Goal: Task Accomplishment & Management: Manage account settings

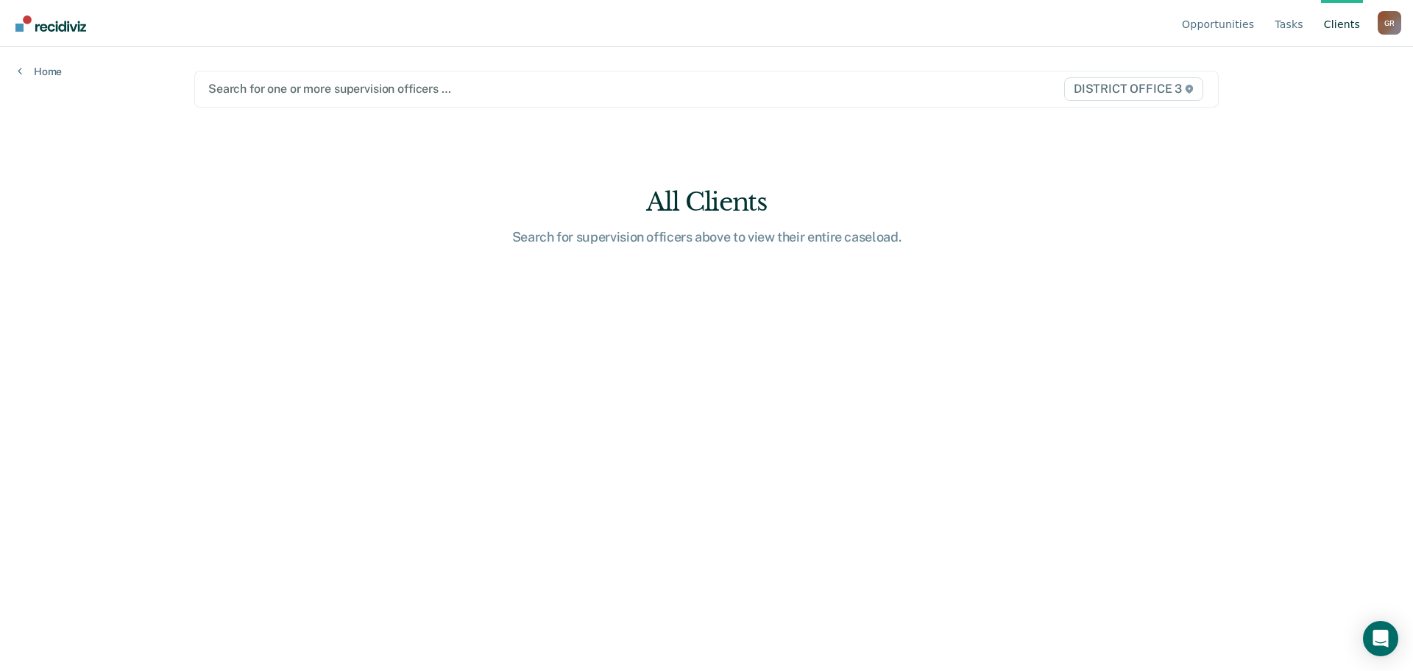
click at [525, 88] on div at bounding box center [556, 88] width 697 height 17
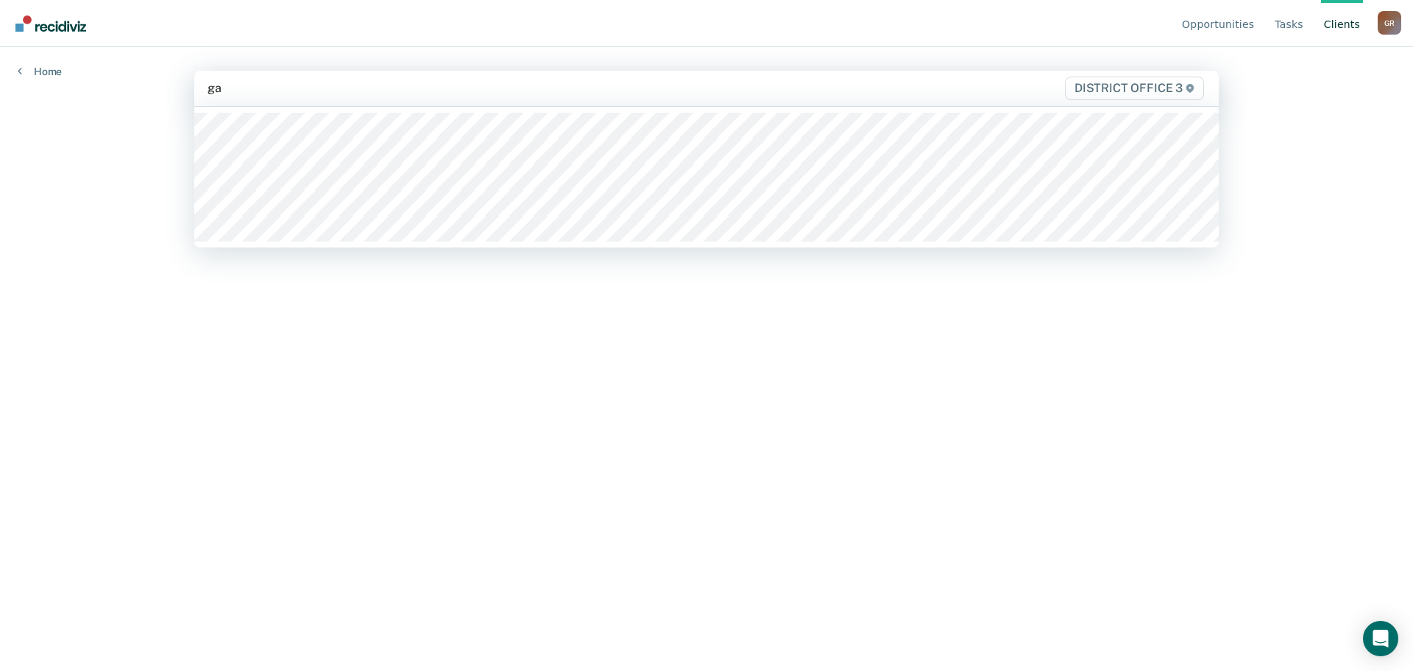
type input "gar"
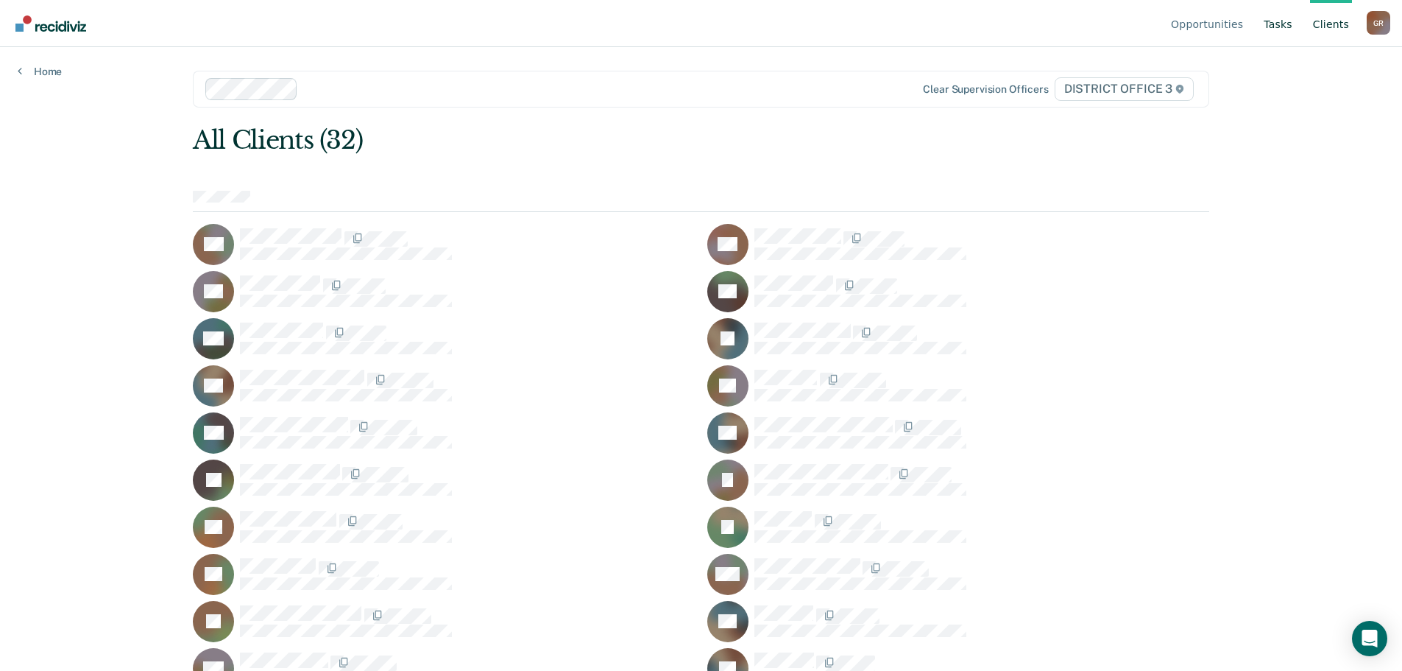
click at [1268, 22] on link "Tasks" at bounding box center [1278, 23] width 35 height 47
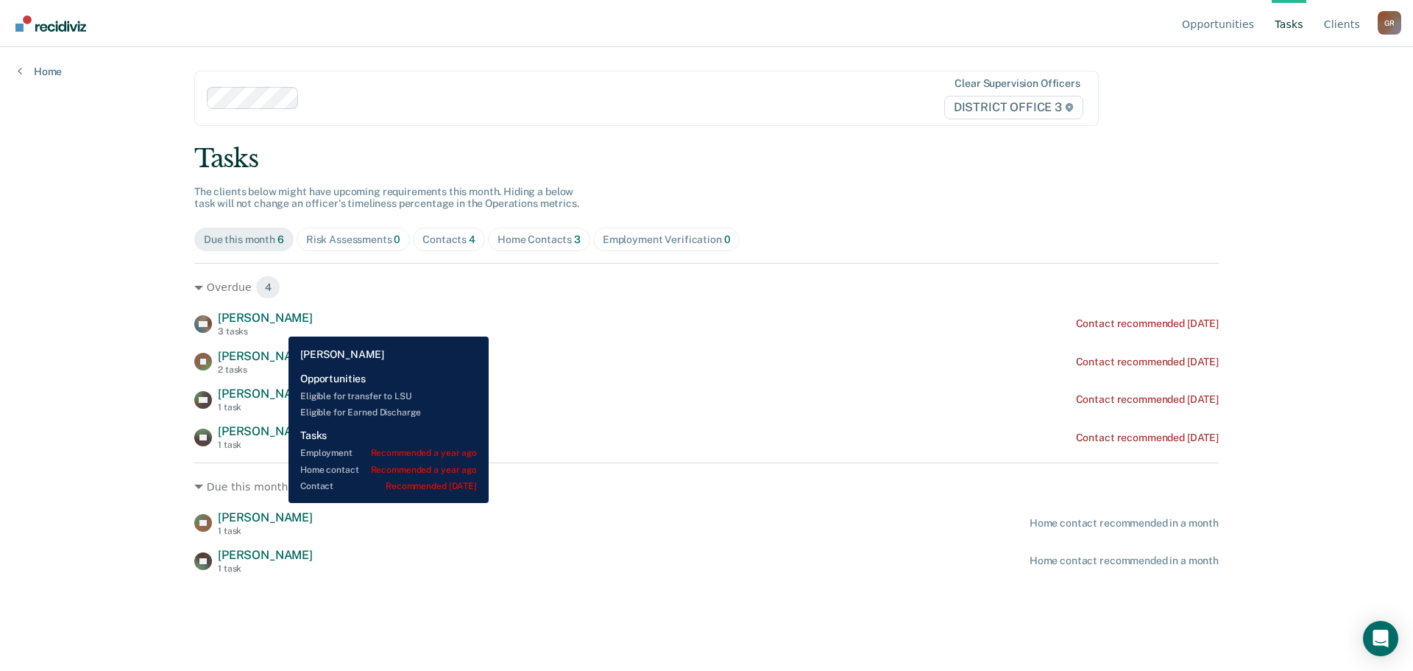
click at [277, 325] on span "[PERSON_NAME]" at bounding box center [265, 318] width 95 height 14
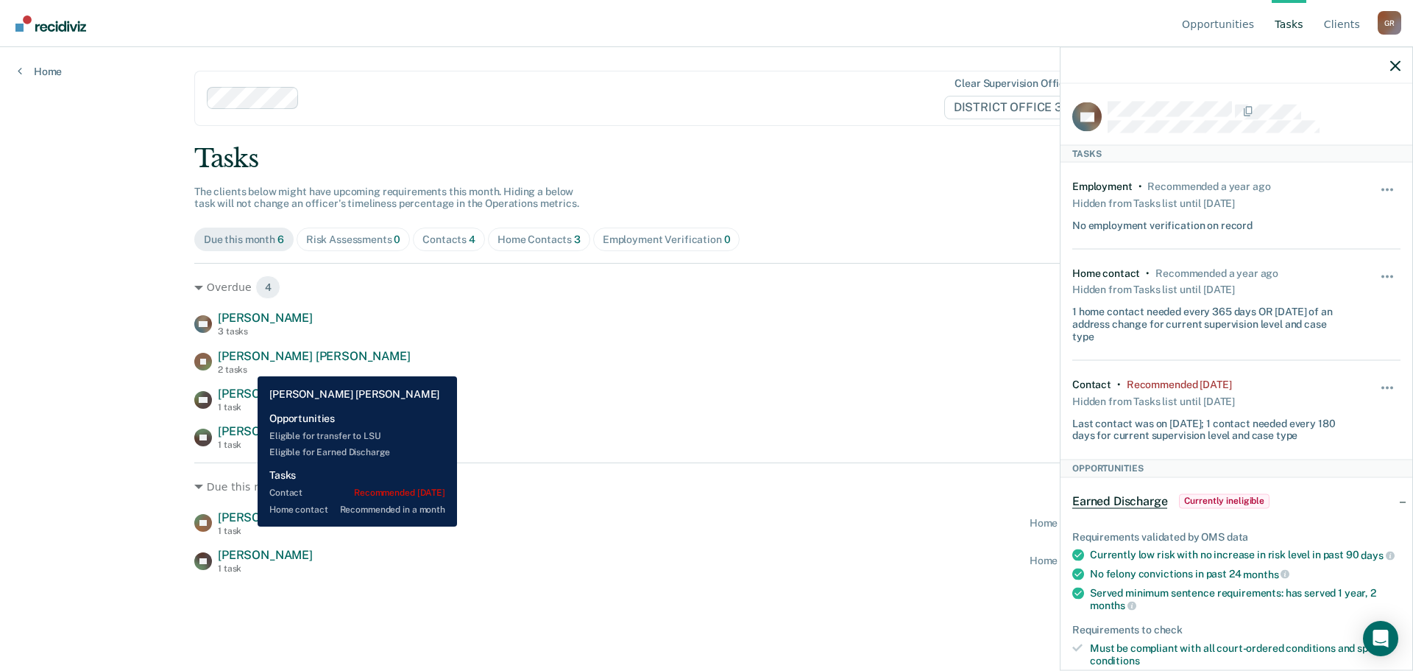
click at [247, 365] on div "2 tasks" at bounding box center [314, 369] width 193 height 10
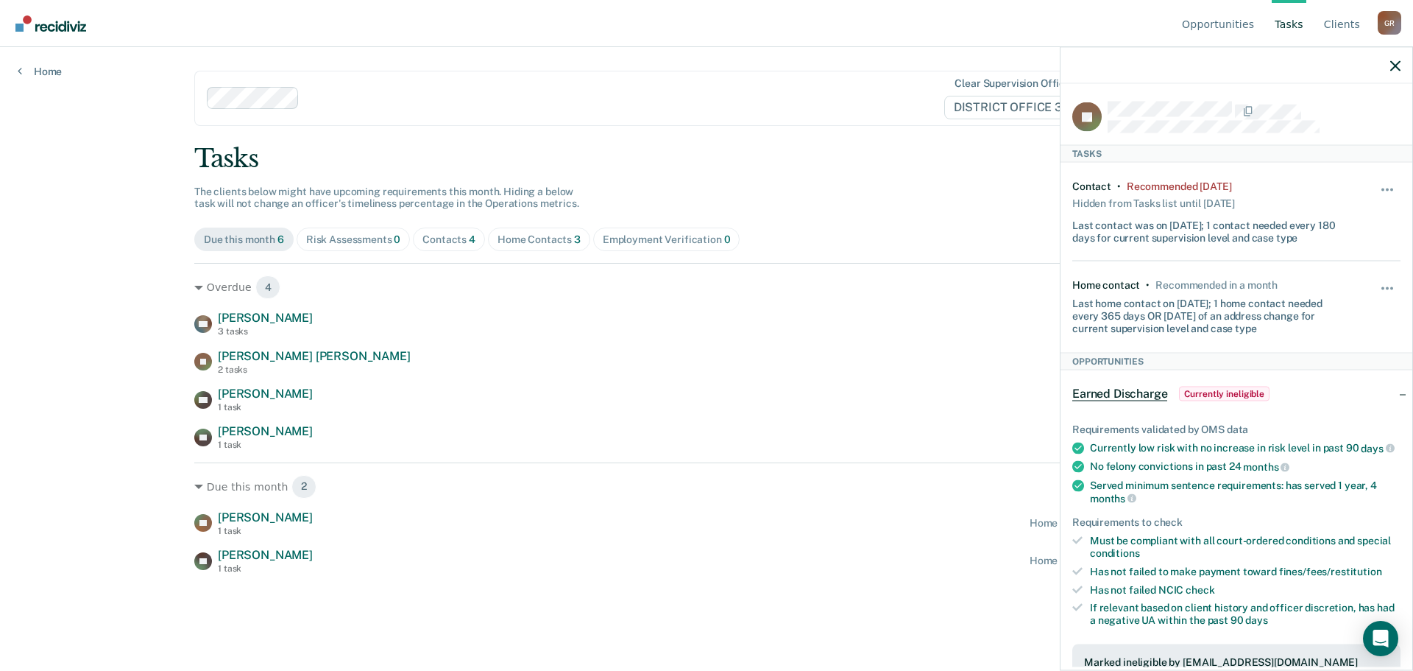
click at [243, 253] on div "Tasks The clients below might have upcoming requirements this month. Hiding a b…" at bounding box center [706, 359] width 1025 height 431
click at [238, 247] on span "Due this month 6" at bounding box center [243, 239] width 99 height 24
